Goal: Task Accomplishment & Management: Manage account settings

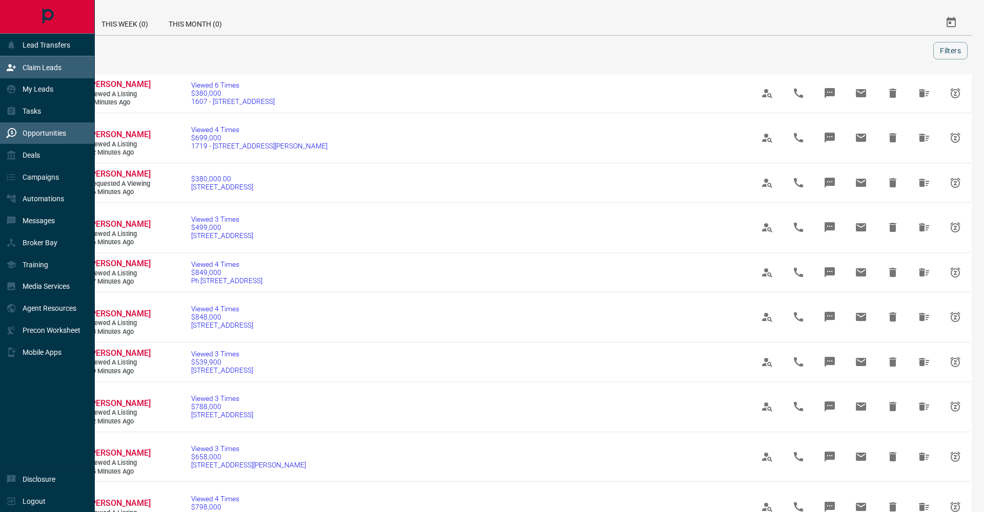
click at [33, 65] on p "Claim Leads" at bounding box center [42, 68] width 39 height 8
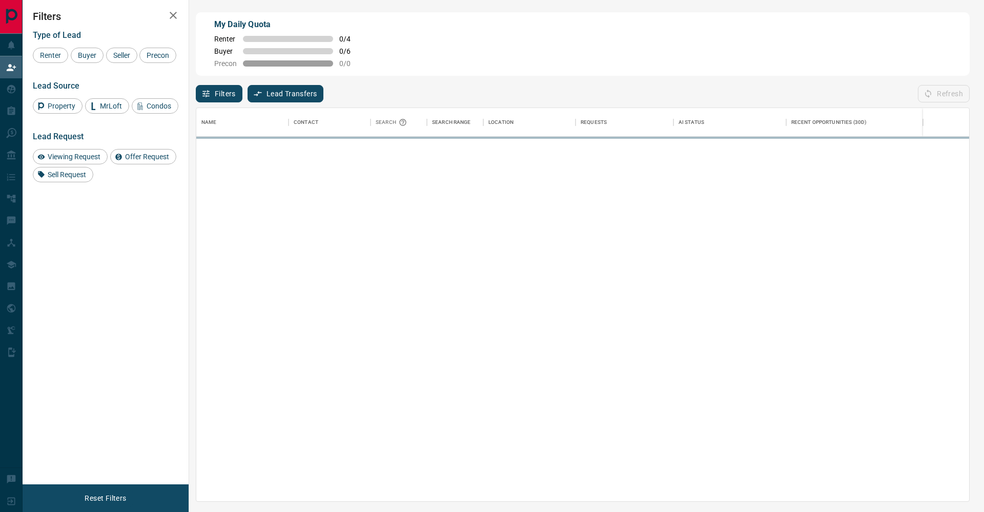
scroll to position [393, 773]
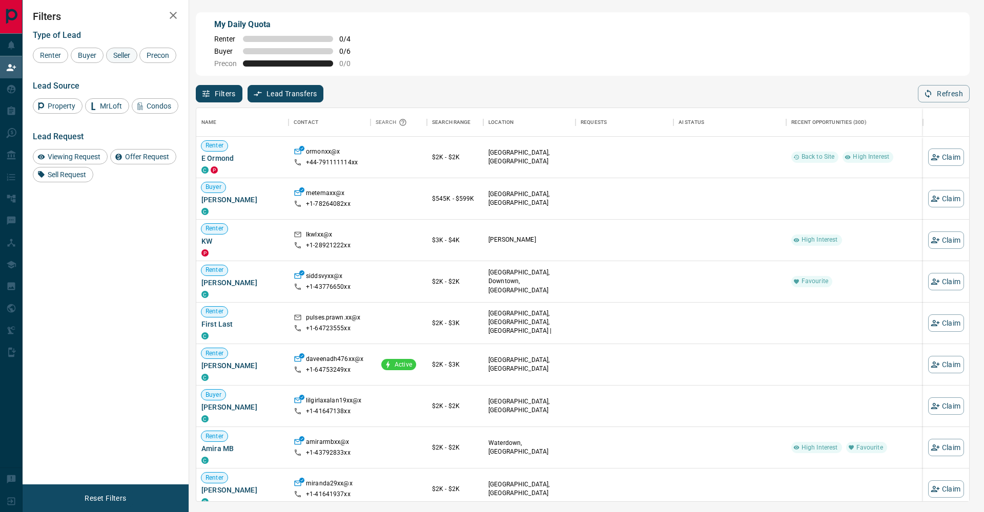
drag, startPoint x: 92, startPoint y: 54, endPoint x: 107, endPoint y: 54, distance: 14.9
click at [92, 54] on span "Buyer" at bounding box center [87, 55] width 26 height 8
click at [114, 54] on span "Seller" at bounding box center [122, 55] width 24 height 8
click at [143, 59] on span "Precon" at bounding box center [158, 55] width 30 height 8
click at [175, 16] on icon "button" at bounding box center [173, 15] width 12 height 12
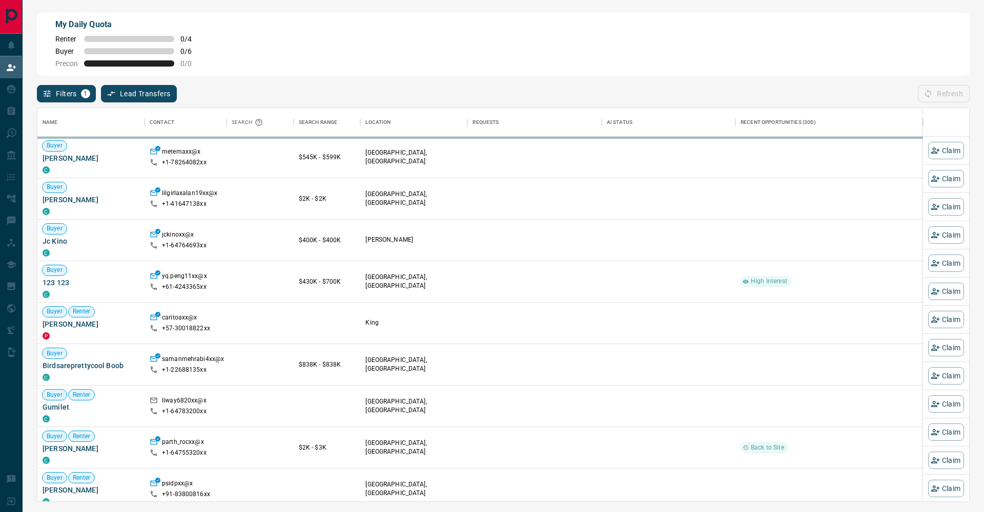
scroll to position [393, 931]
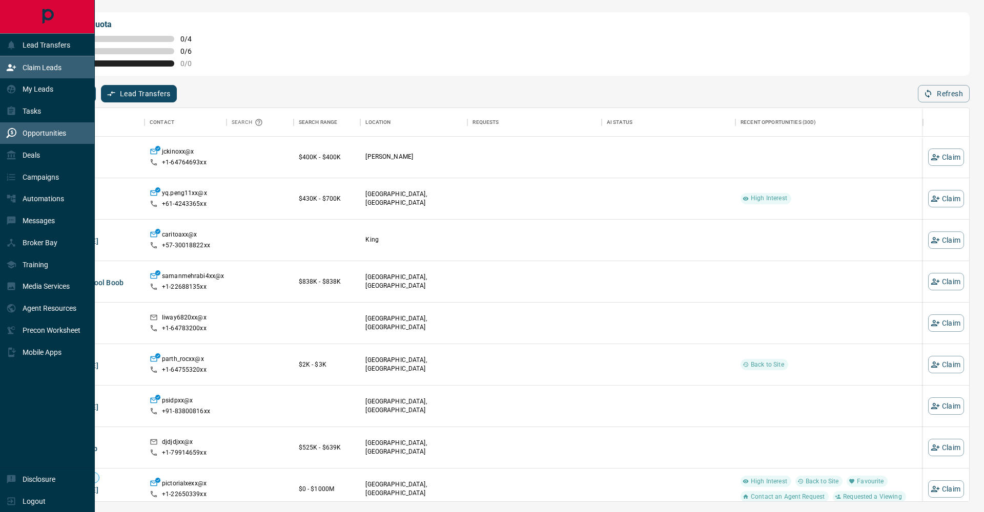
click at [17, 129] on div "Opportunities" at bounding box center [36, 133] width 60 height 17
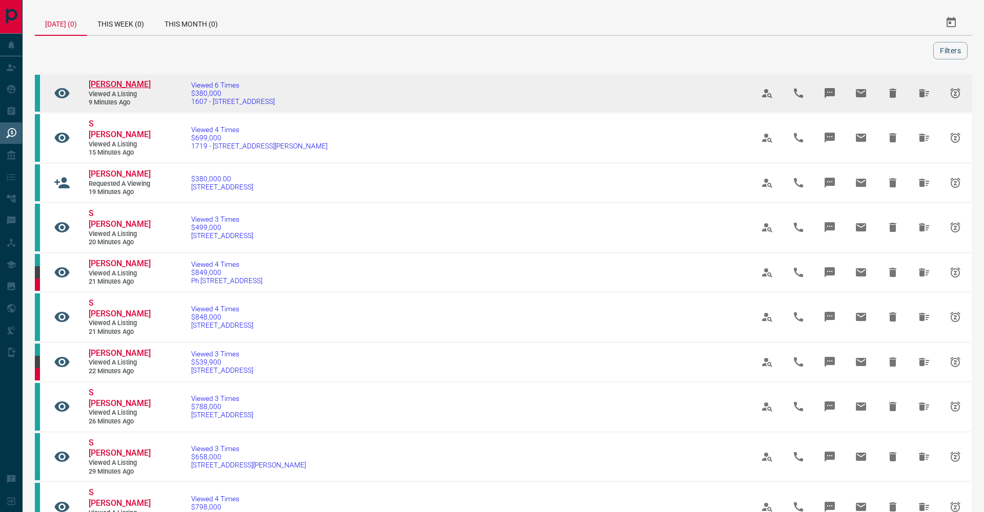
click at [125, 84] on span "[PERSON_NAME]" at bounding box center [120, 84] width 62 height 10
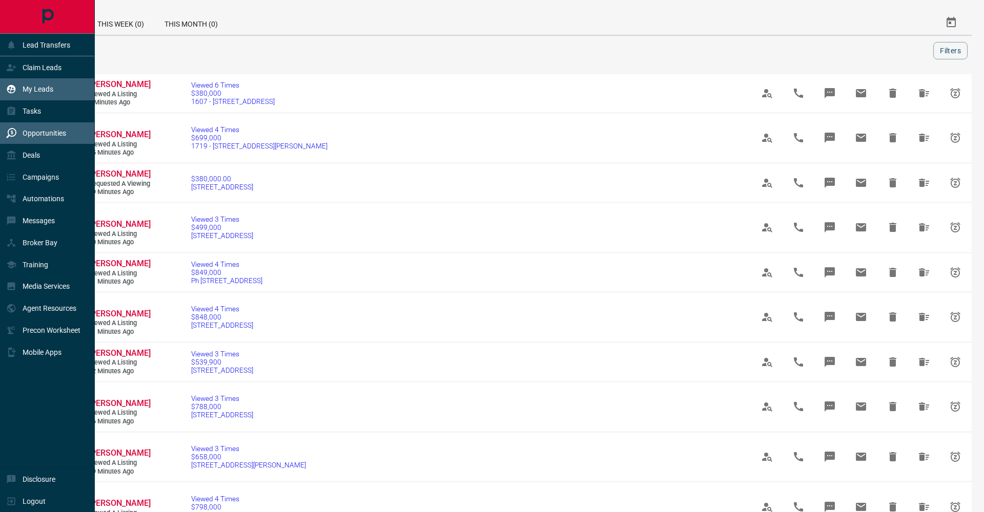
click at [3, 82] on div "My Leads" at bounding box center [47, 89] width 95 height 22
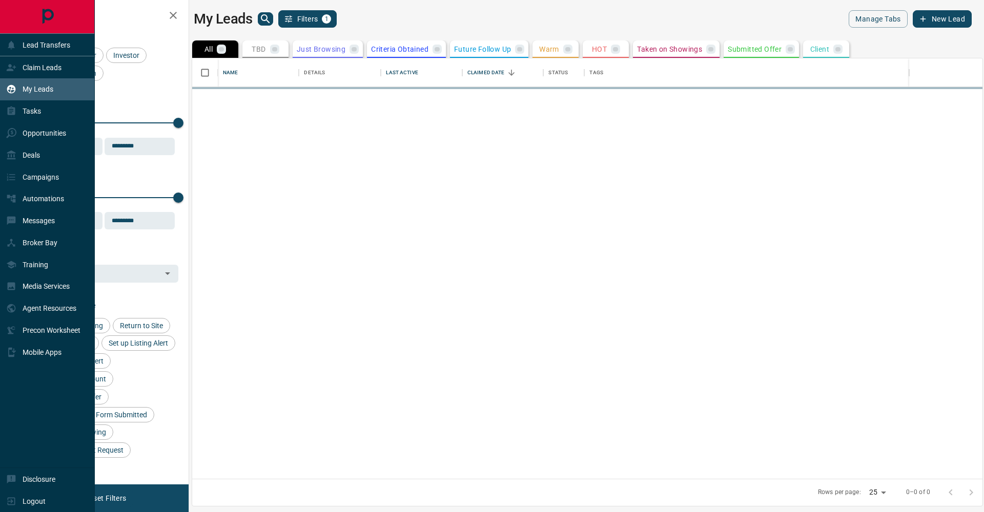
scroll to position [421, 790]
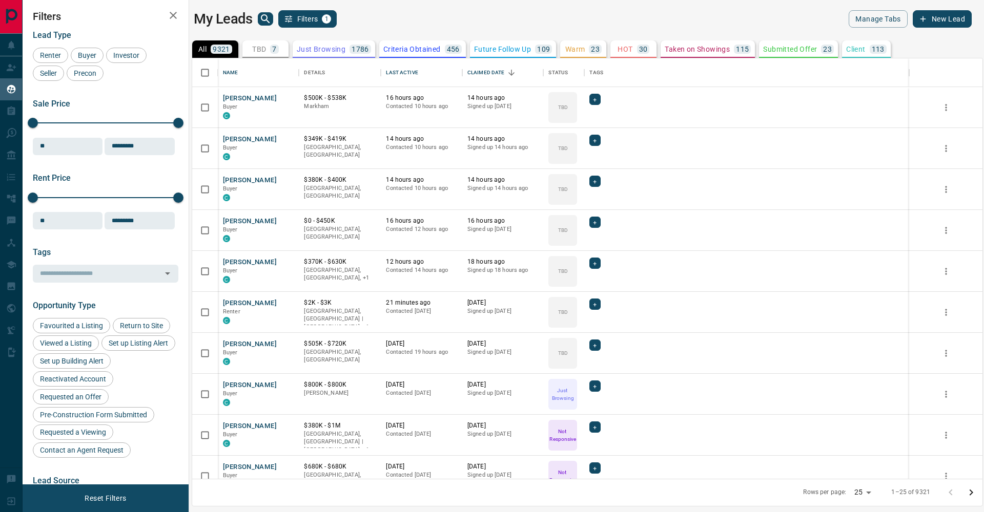
click at [261, 20] on icon "search button" at bounding box center [265, 19] width 12 height 12
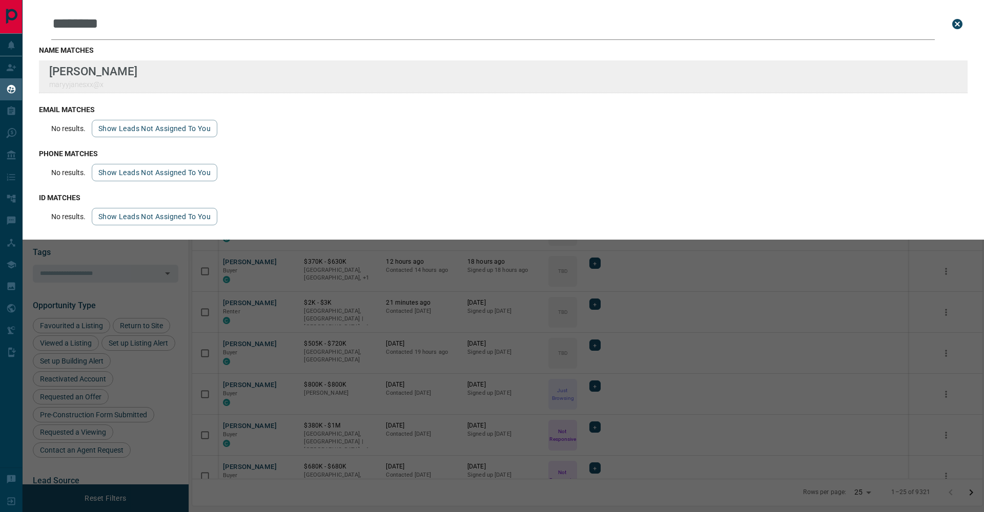
type input "********"
